Goal: Transaction & Acquisition: Obtain resource

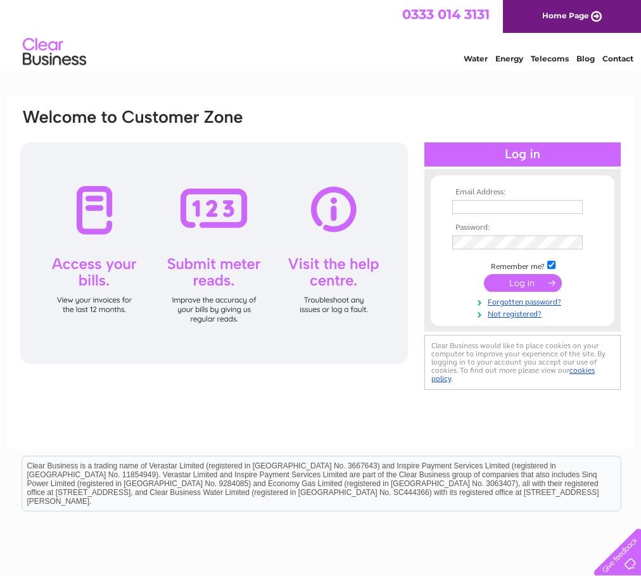
type input "temetyreservices@yahoo.co.uk"
click at [533, 279] on input "submit" at bounding box center [523, 283] width 78 height 18
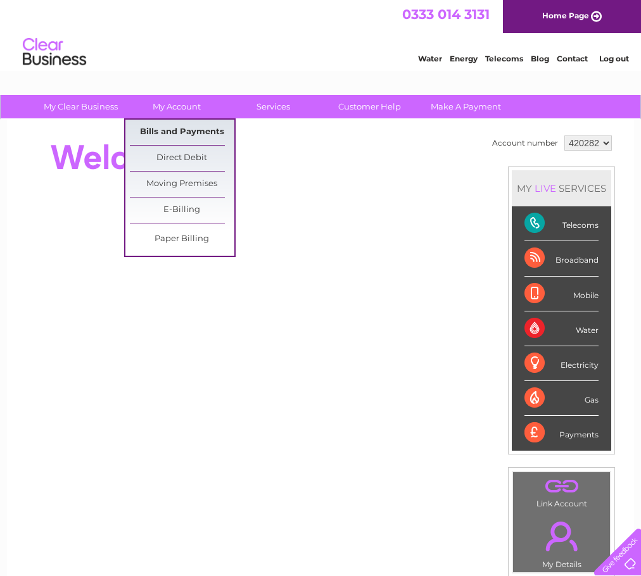
click at [177, 132] on link "Bills and Payments" at bounding box center [182, 132] width 104 height 25
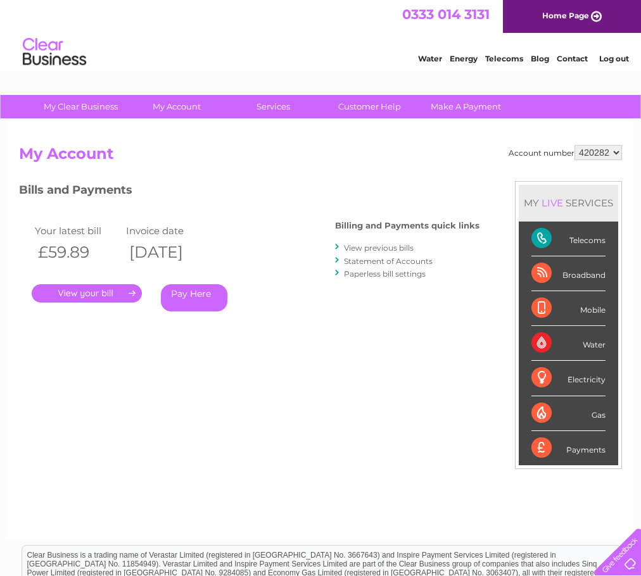
click at [91, 287] on link "." at bounding box center [87, 293] width 110 height 18
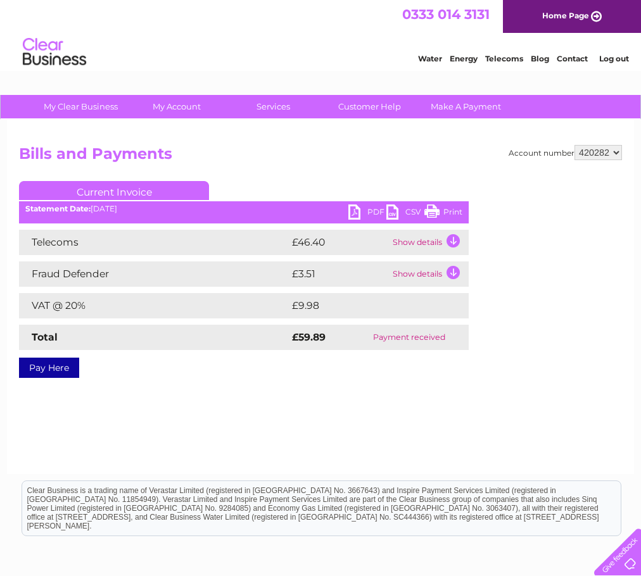
click at [353, 213] on link "PDF" at bounding box center [367, 214] width 38 height 18
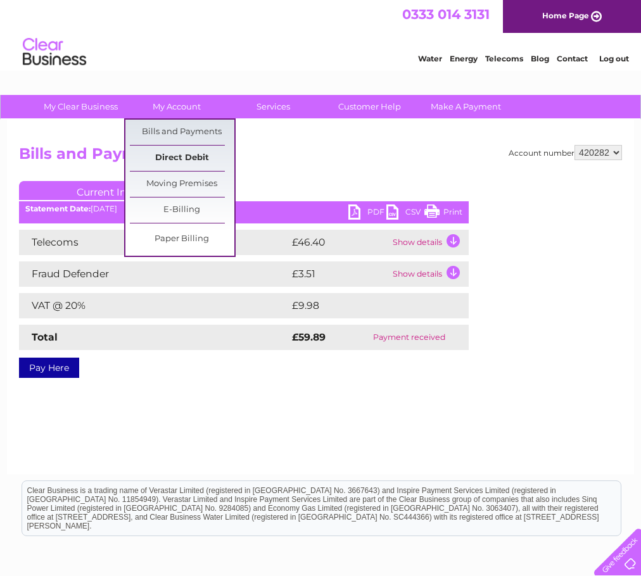
click at [181, 156] on link "Direct Debit" at bounding box center [182, 158] width 104 height 25
click at [172, 136] on link "Bills and Payments" at bounding box center [182, 132] width 104 height 25
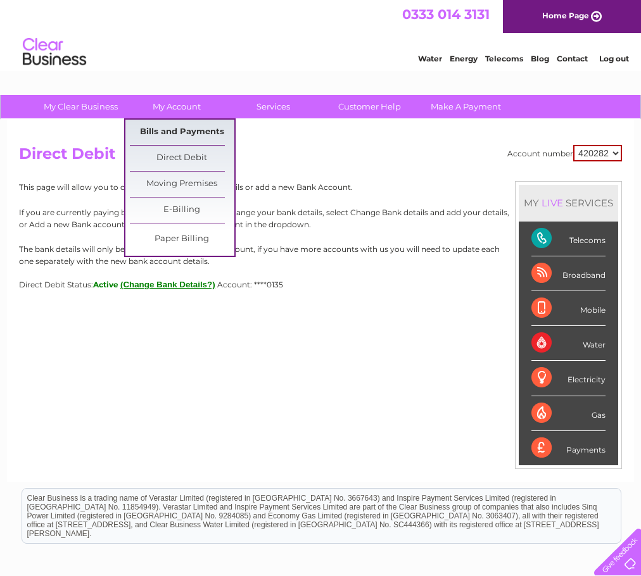
click at [177, 131] on link "Bills and Payments" at bounding box center [182, 132] width 104 height 25
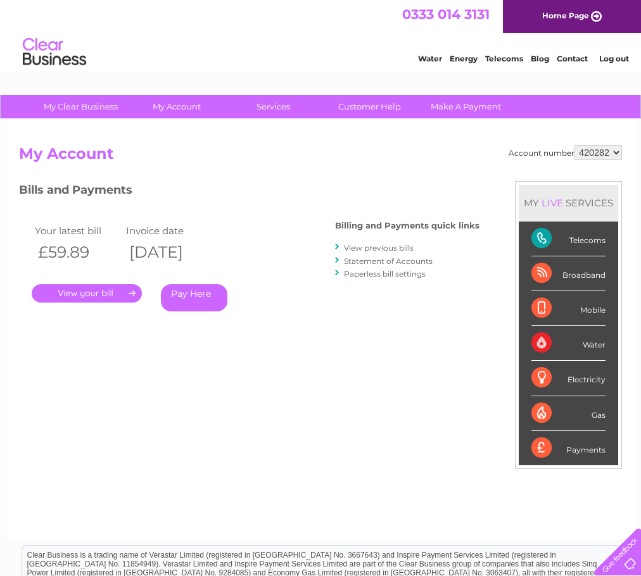
click at [386, 249] on link "View previous bills" at bounding box center [379, 247] width 70 height 9
click at [386, 247] on link "View previous bills" at bounding box center [379, 247] width 70 height 9
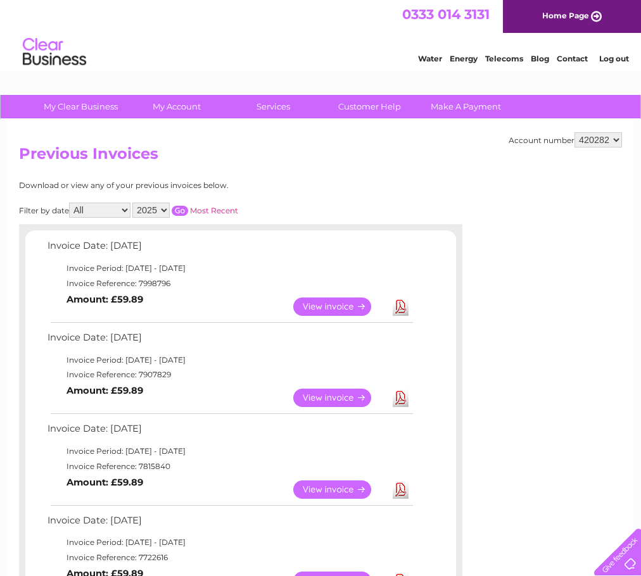
click at [397, 395] on link "Download" at bounding box center [401, 398] width 16 height 18
click at [338, 395] on link "View" at bounding box center [339, 398] width 93 height 18
